Goal: Task Accomplishment & Management: Manage account settings

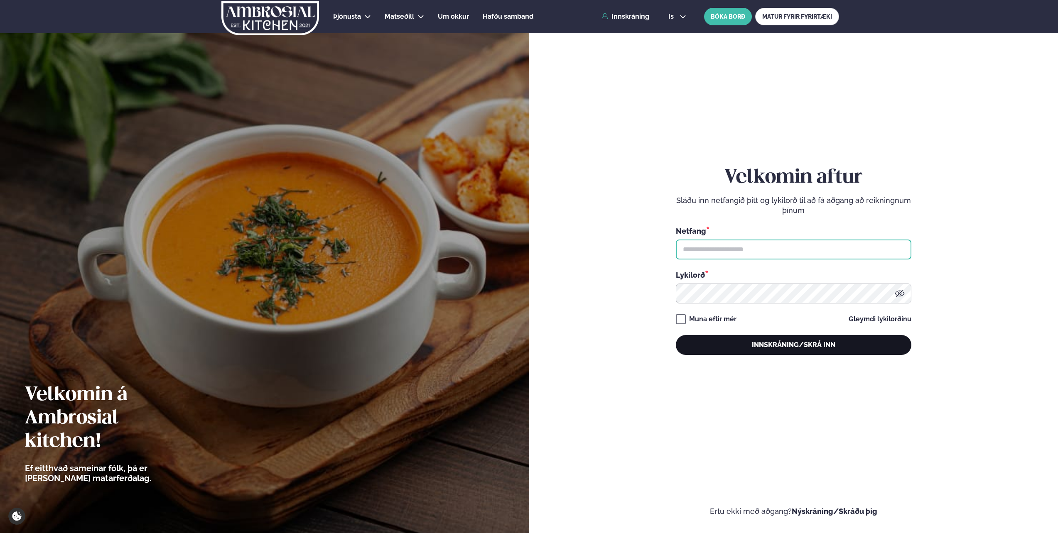
type input "**********"
click at [773, 354] on button "Innskráning/Skrá inn" at bounding box center [794, 345] width 236 height 20
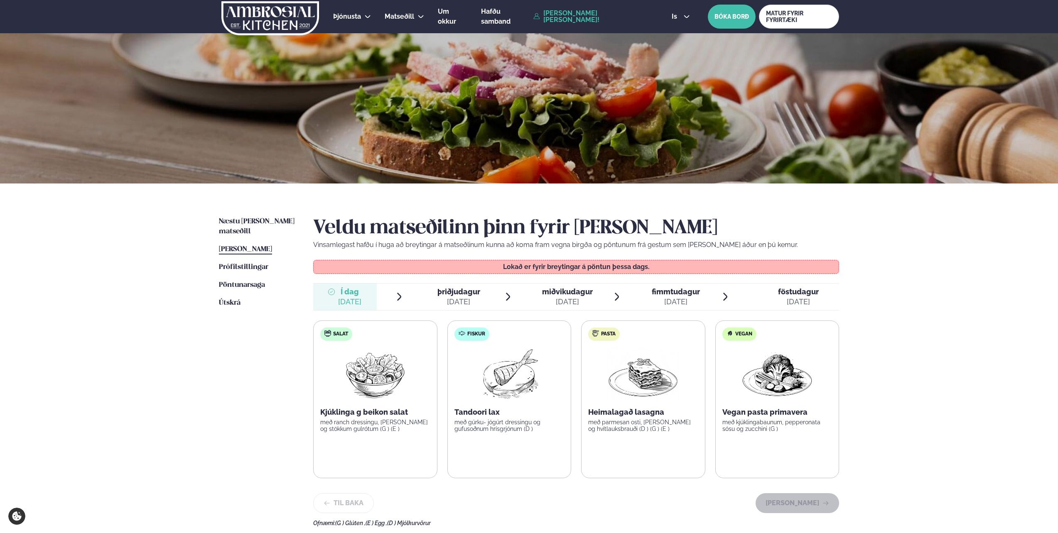
click at [538, 297] on div at bounding box center [535, 297] width 7 height 20
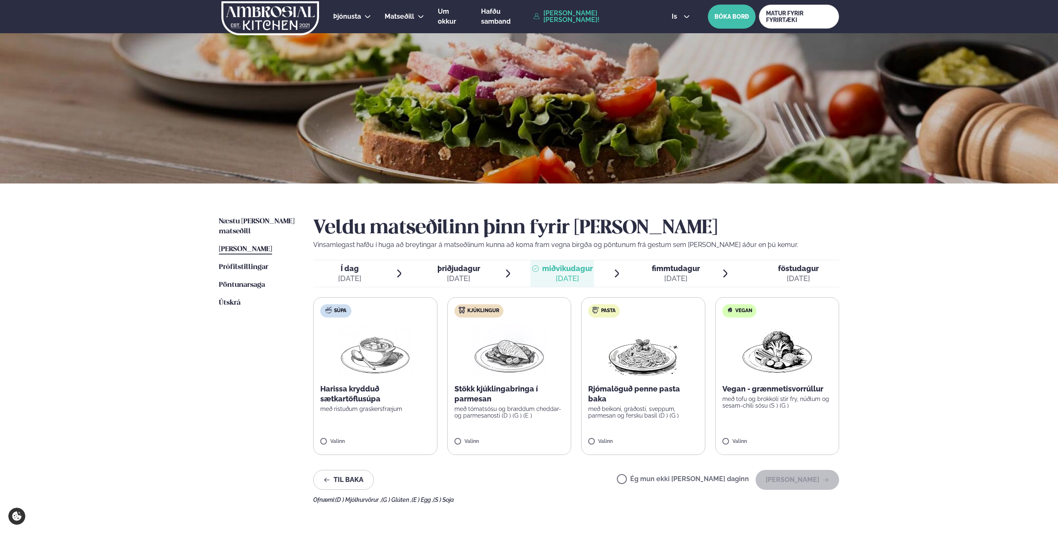
click at [527, 397] on p "Stökk kjúklingabringa í parmesan" at bounding box center [509, 394] width 110 height 20
click at [777, 476] on button "[PERSON_NAME]" at bounding box center [798, 480] width 84 height 20
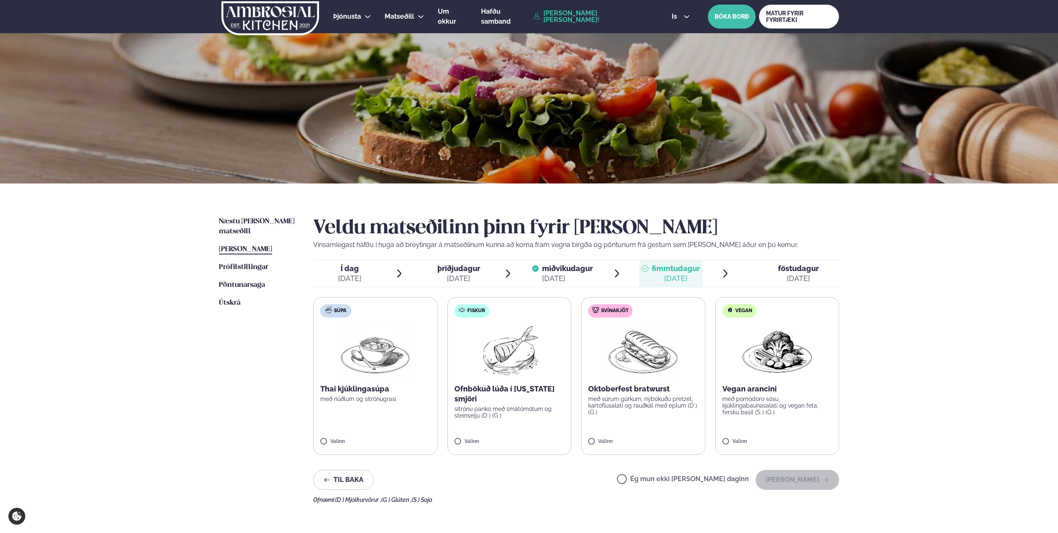
click at [650, 476] on label "Ég mun ekki [PERSON_NAME] daginn" at bounding box center [683, 480] width 132 height 9
click at [806, 480] on button "[PERSON_NAME]" at bounding box center [798, 480] width 84 height 20
